Goal: Task Accomplishment & Management: Complete application form

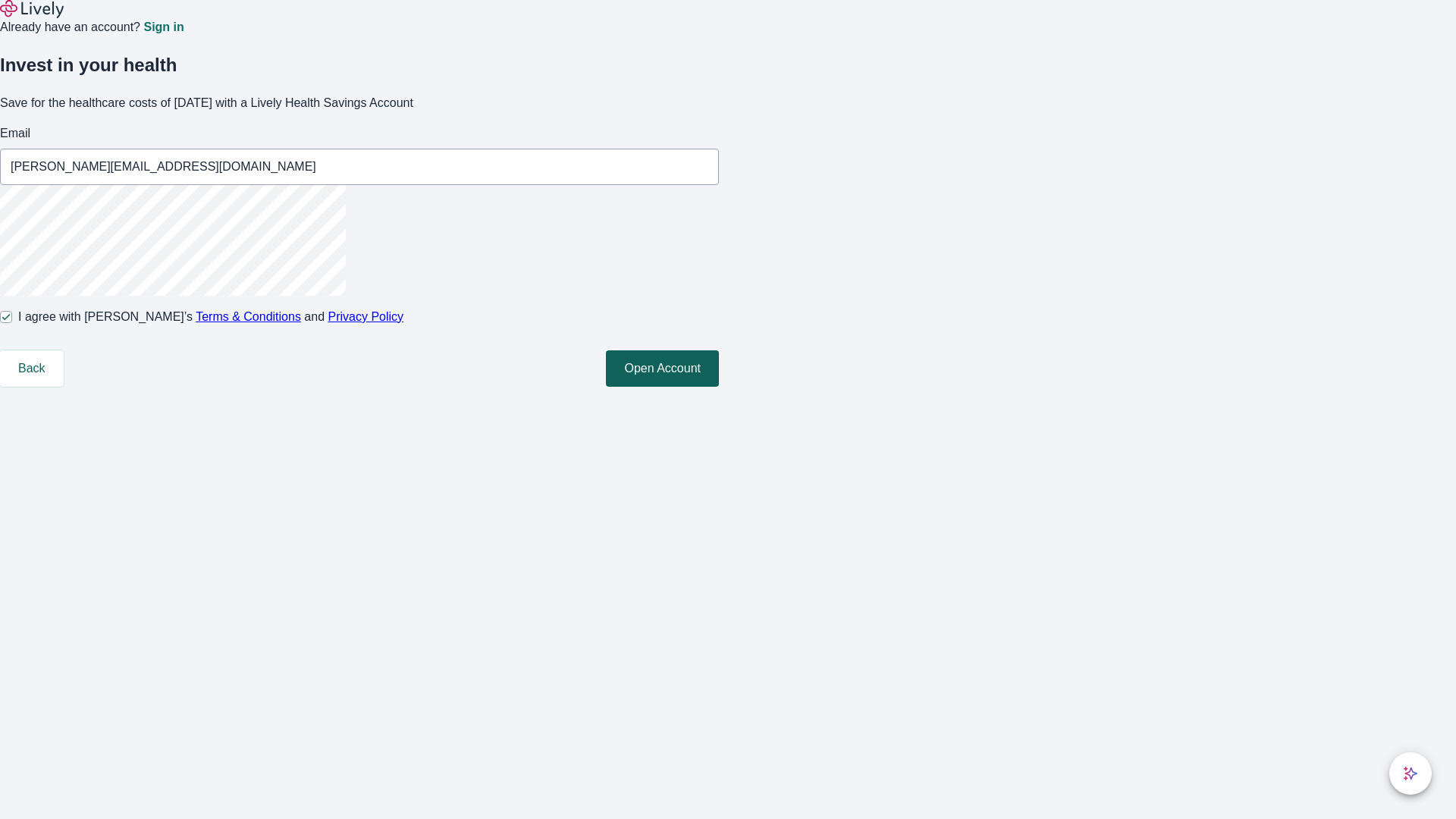
click at [719, 386] on button "Open Account" at bounding box center [662, 368] width 113 height 36
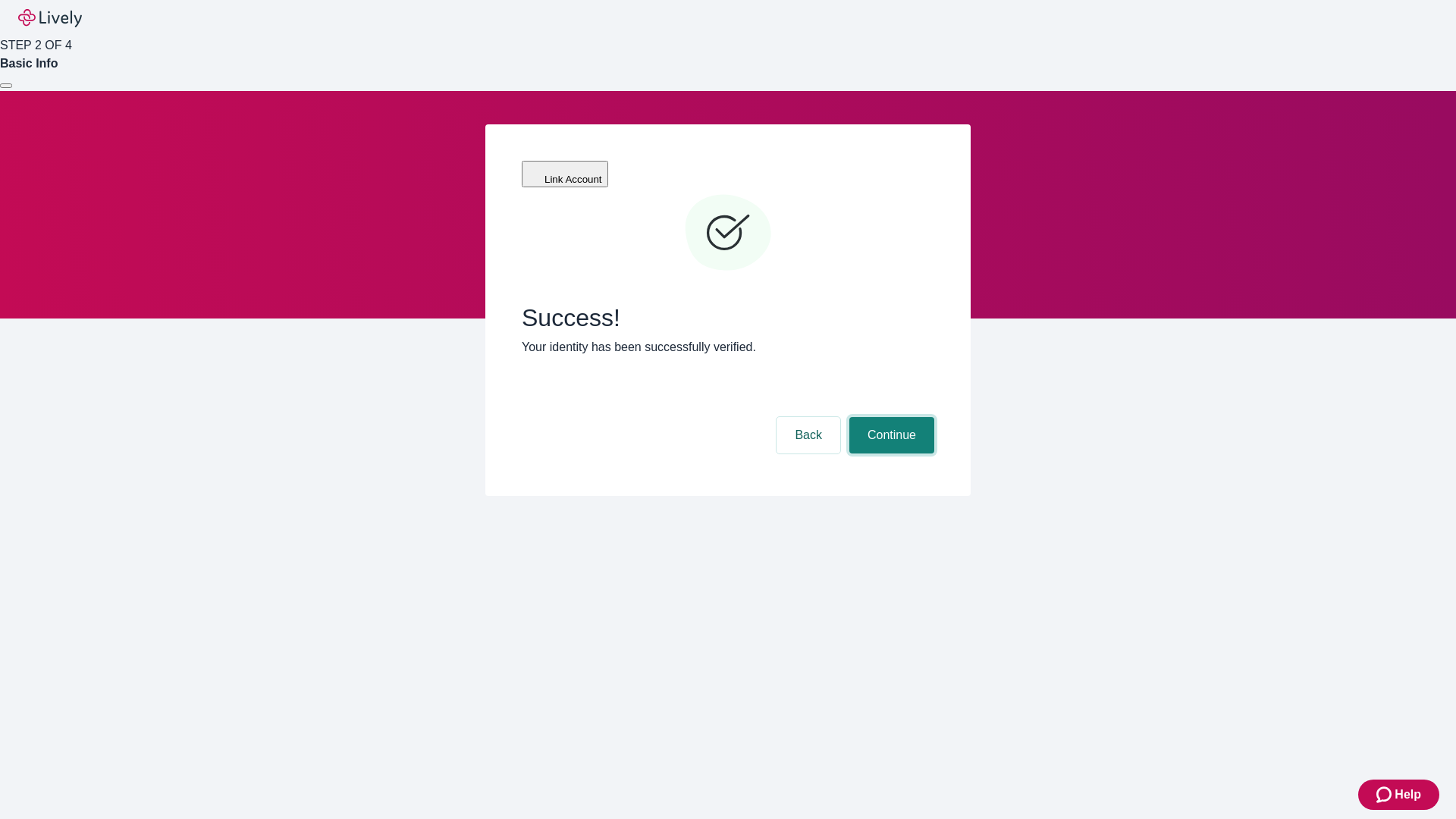
click at [890, 417] on button "Continue" at bounding box center [891, 435] width 85 height 36
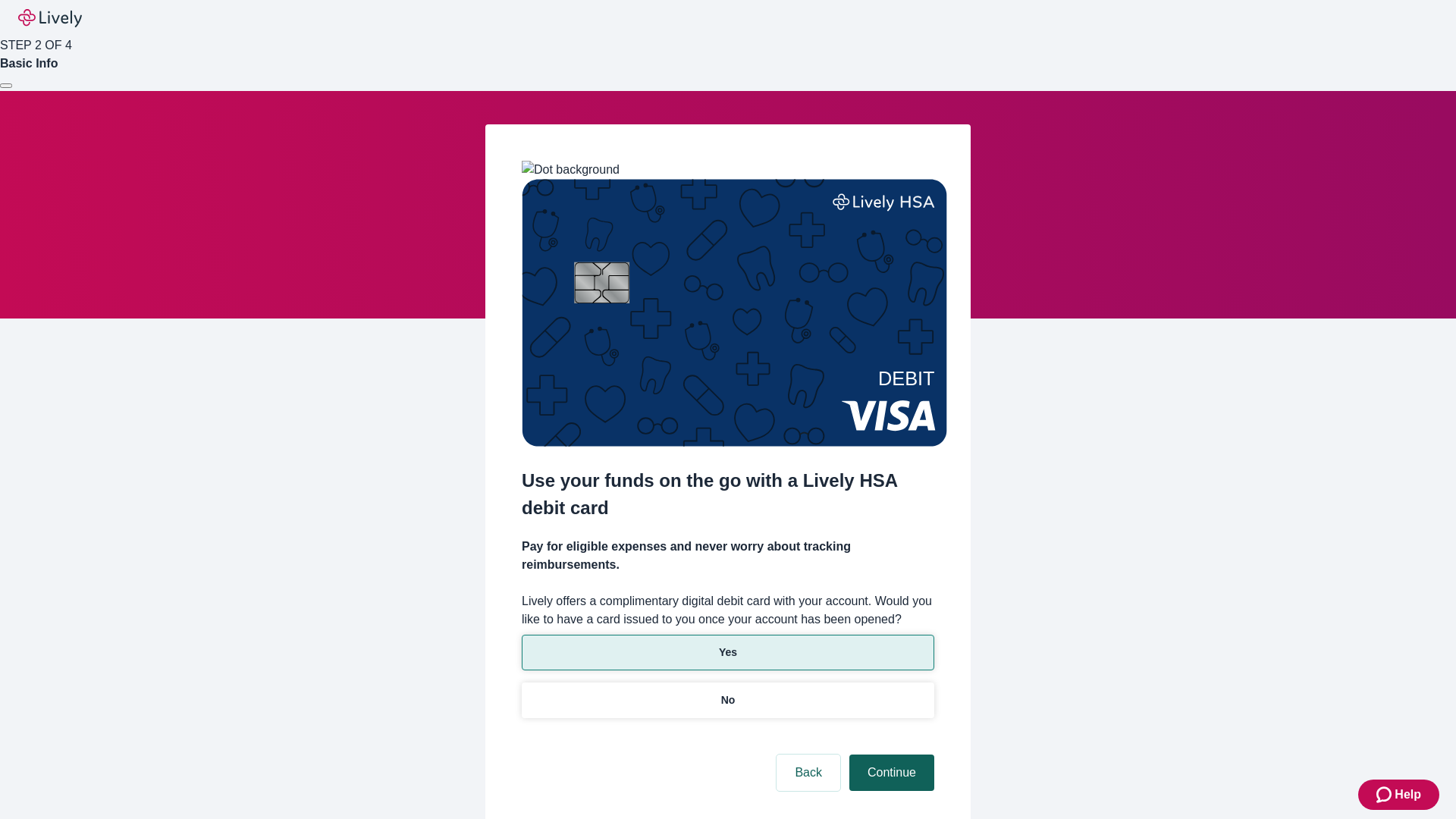
click at [728, 644] on p "Yes" at bounding box center [728, 652] width 18 height 16
click at [890, 754] on button "Continue" at bounding box center [891, 773] width 85 height 36
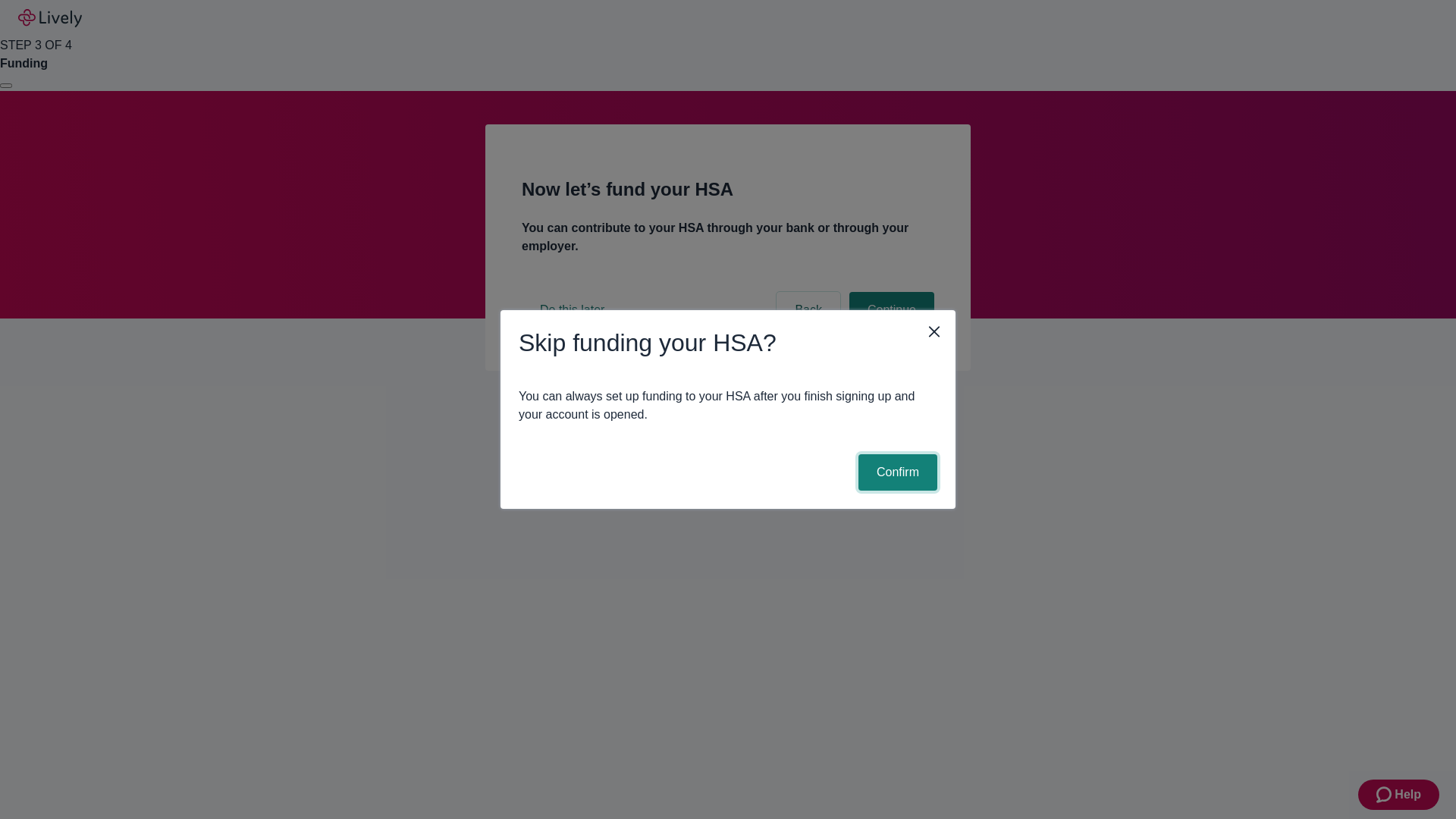
click at [896, 472] on button "Confirm" at bounding box center [897, 472] width 79 height 36
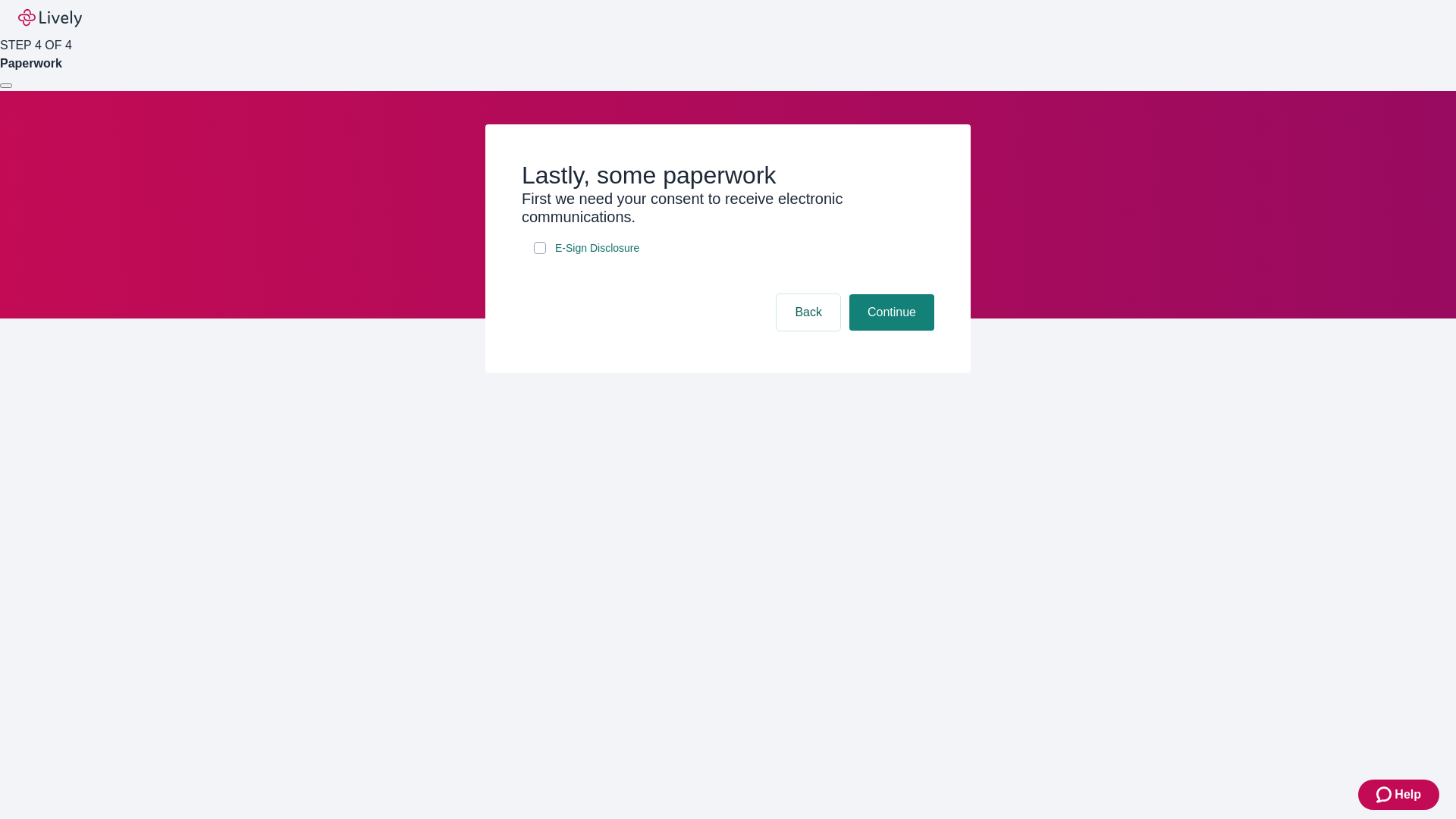
click at [540, 254] on input "E-Sign Disclosure" at bounding box center [540, 247] width 12 height 12
checkbox input "true"
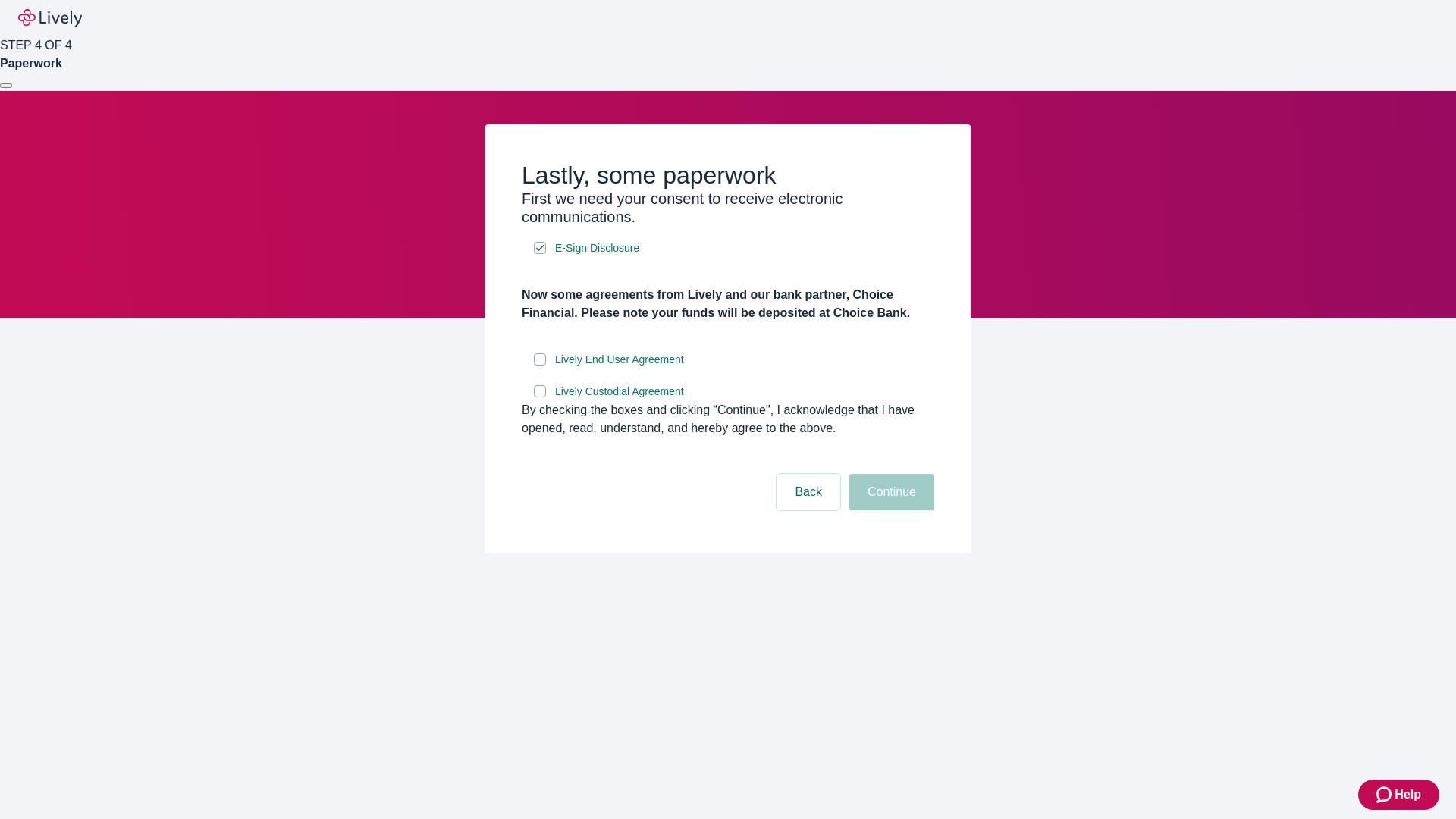
click at [540, 366] on input "Lively End User Agreement" at bounding box center [540, 359] width 12 height 12
checkbox input "true"
click at [540, 397] on input "Lively Custodial Agreement" at bounding box center [540, 390] width 12 height 12
checkbox input "true"
click at [890, 510] on button "Continue" at bounding box center [891, 492] width 85 height 36
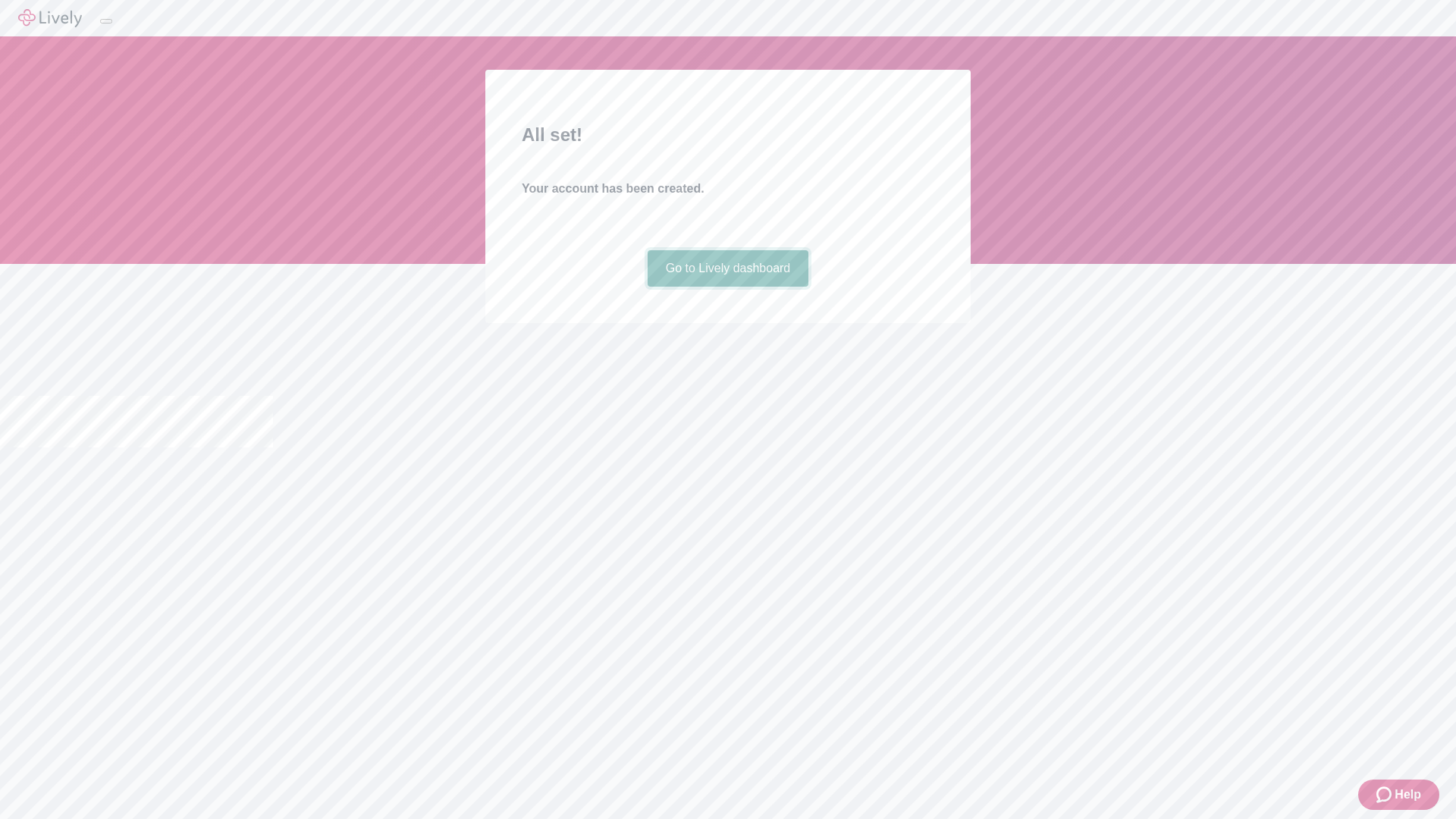
click at [728, 286] on link "Go to Lively dashboard" at bounding box center [728, 268] width 161 height 36
